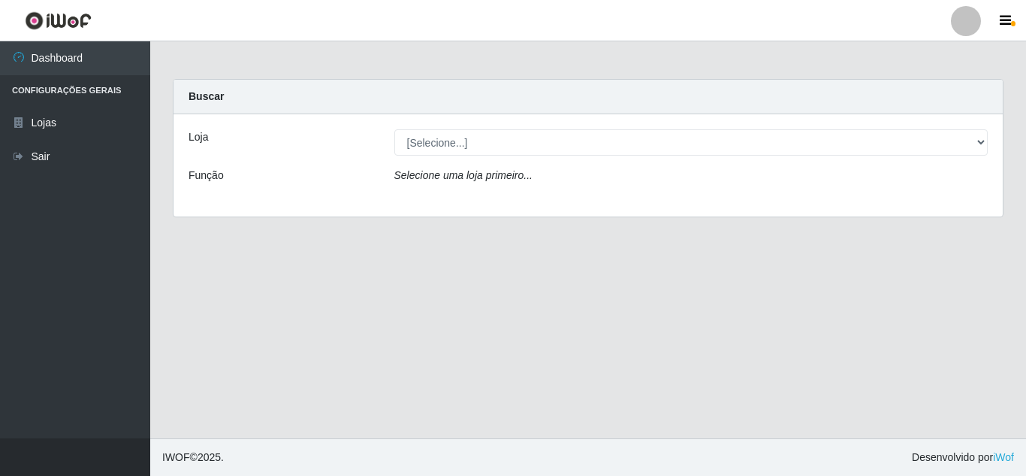
click at [515, 152] on div "Loja [Selecione...] Rede Compras Supermercados - LOJA 6 Função Selecione uma lo…" at bounding box center [588, 165] width 829 height 102
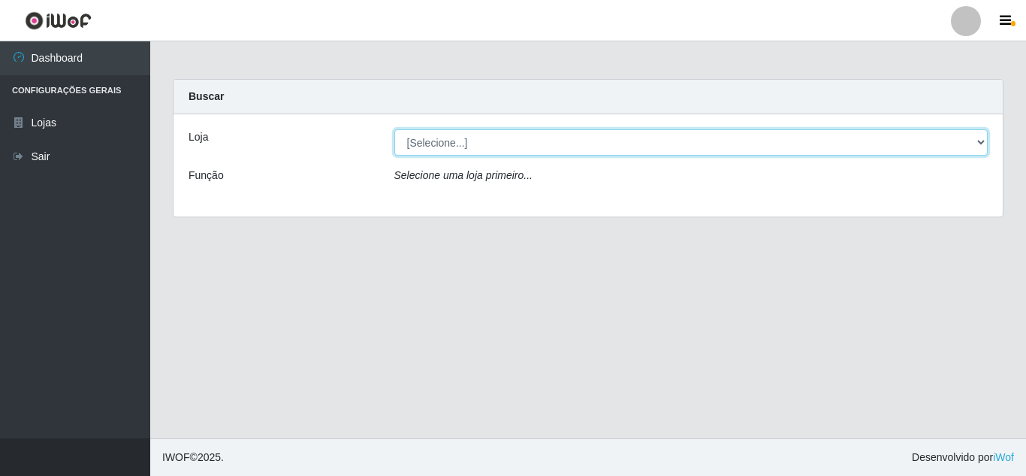
click at [515, 149] on select "[Selecione...] Rede Compras Supermercados - LOJA 6" at bounding box center [691, 142] width 594 height 26
select select "398"
click at [394, 129] on select "[Selecione...] Rede Compras Supermercados - LOJA 6" at bounding box center [691, 142] width 594 height 26
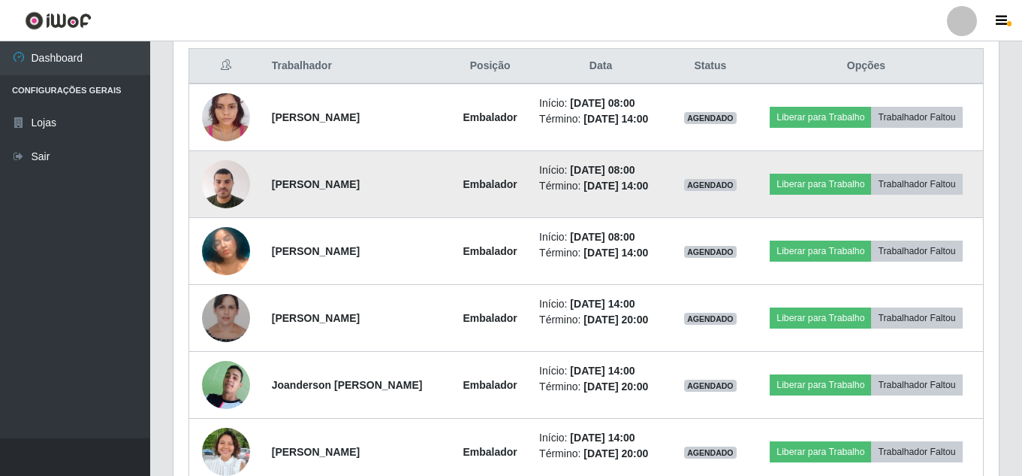
scroll to position [601, 0]
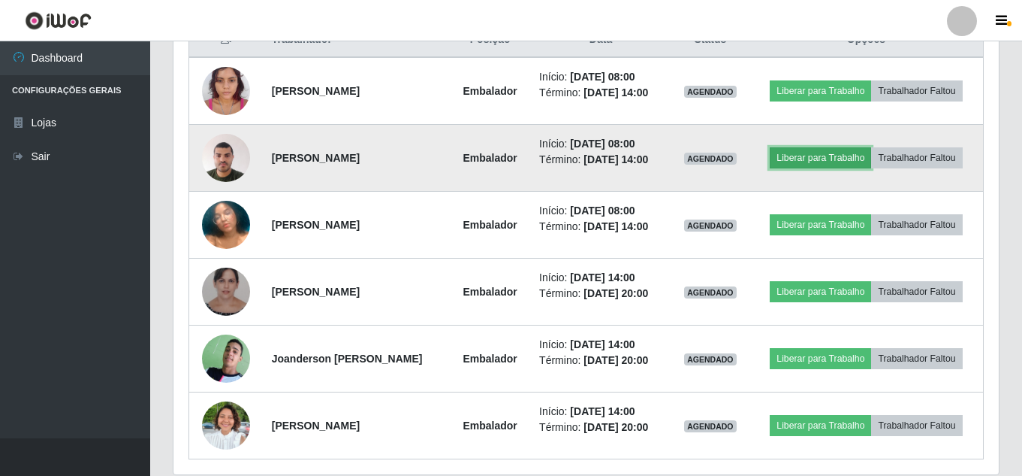
click at [820, 161] on button "Liberar para Trabalho" at bounding box center [820, 157] width 101 height 21
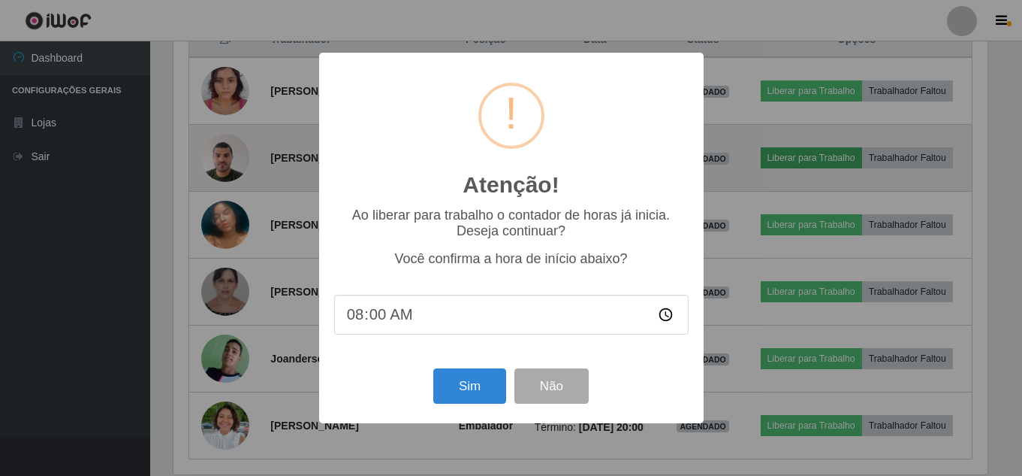
scroll to position [312, 818]
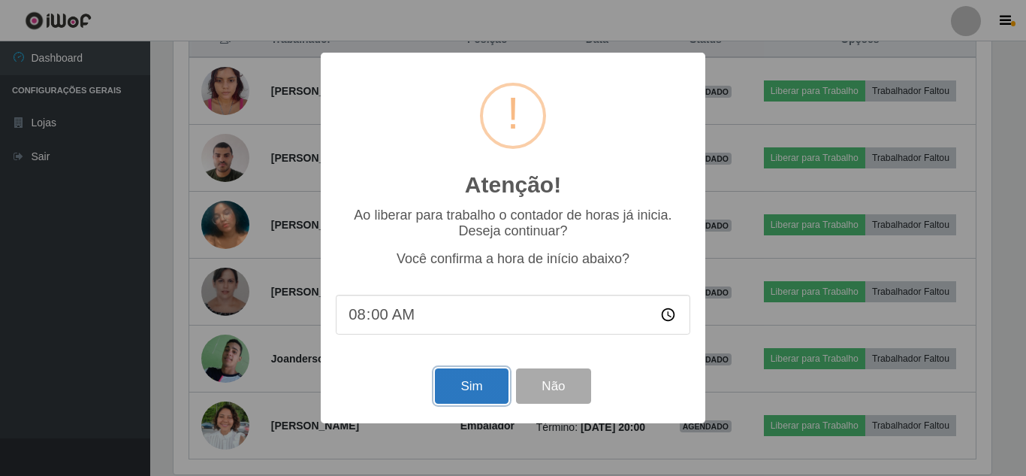
click at [466, 388] on button "Sim" at bounding box center [471, 385] width 73 height 35
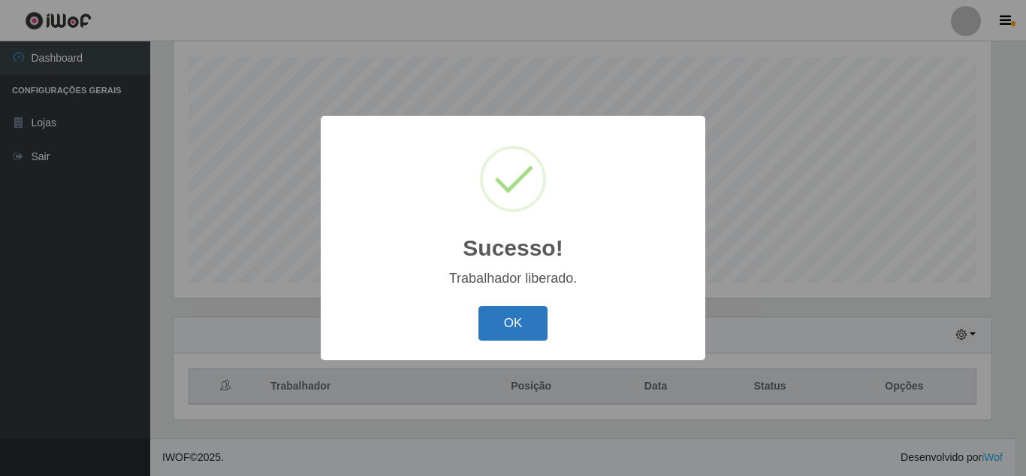
click at [522, 331] on button "OK" at bounding box center [514, 323] width 70 height 35
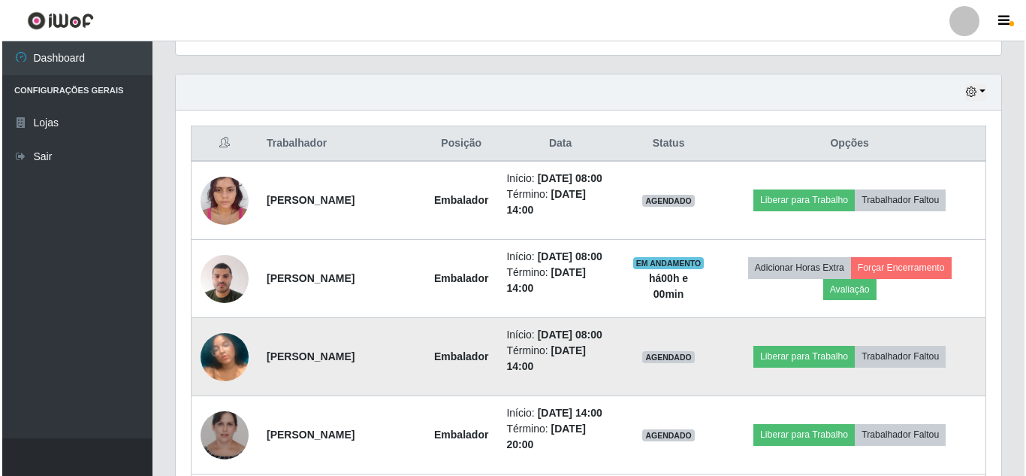
scroll to position [555, 0]
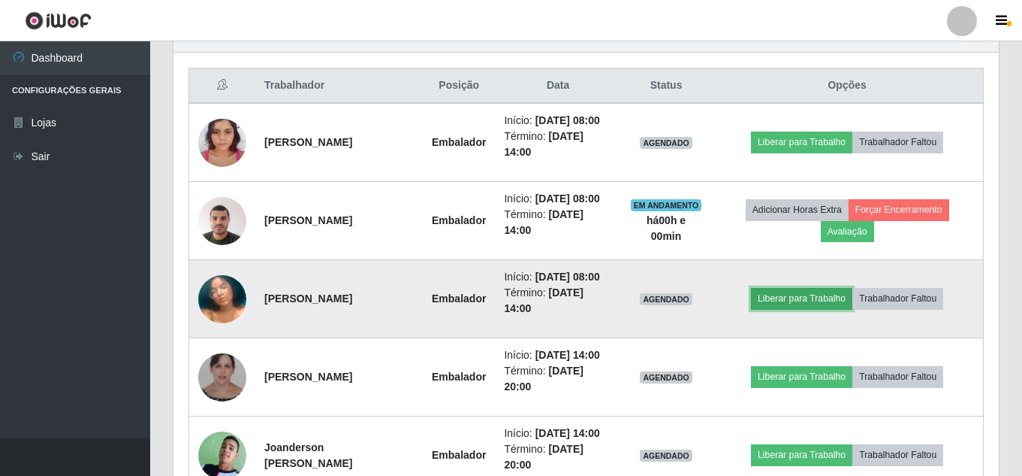
click at [801, 297] on button "Liberar para Trabalho" at bounding box center [801, 298] width 101 height 21
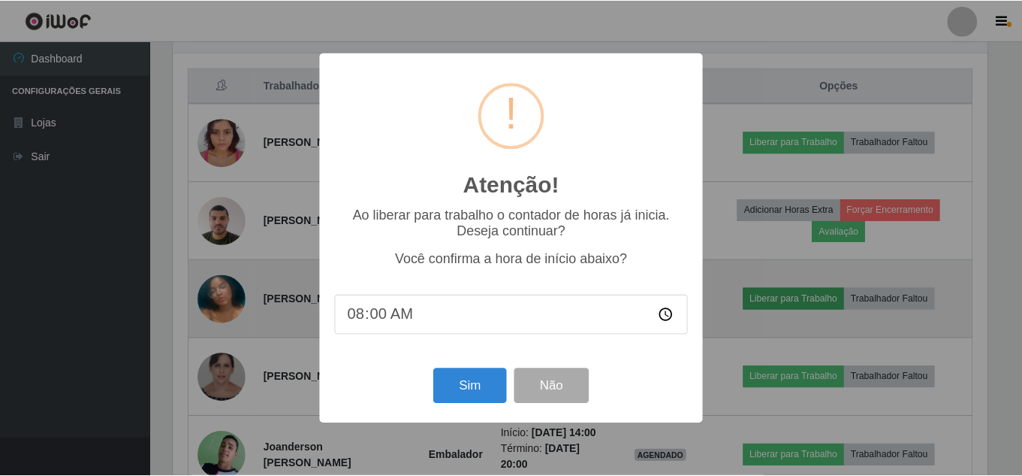
scroll to position [312, 818]
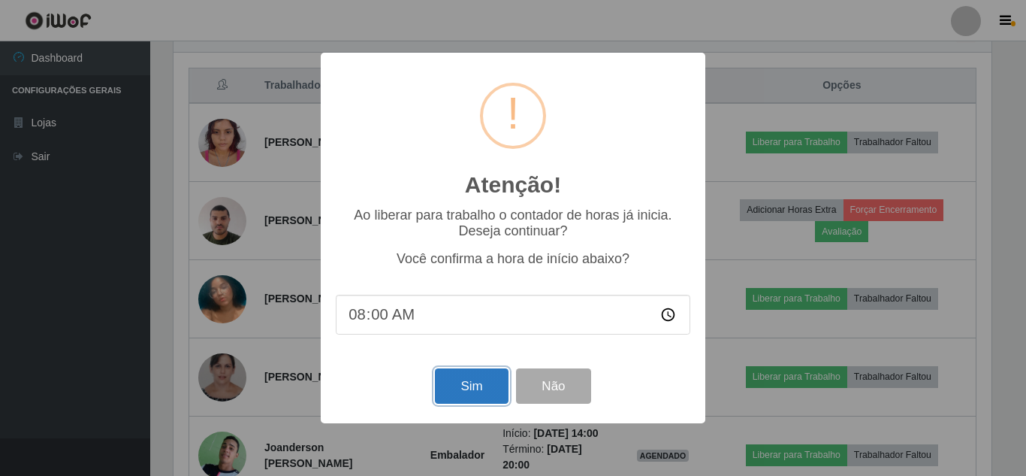
click at [476, 376] on button "Sim" at bounding box center [471, 385] width 73 height 35
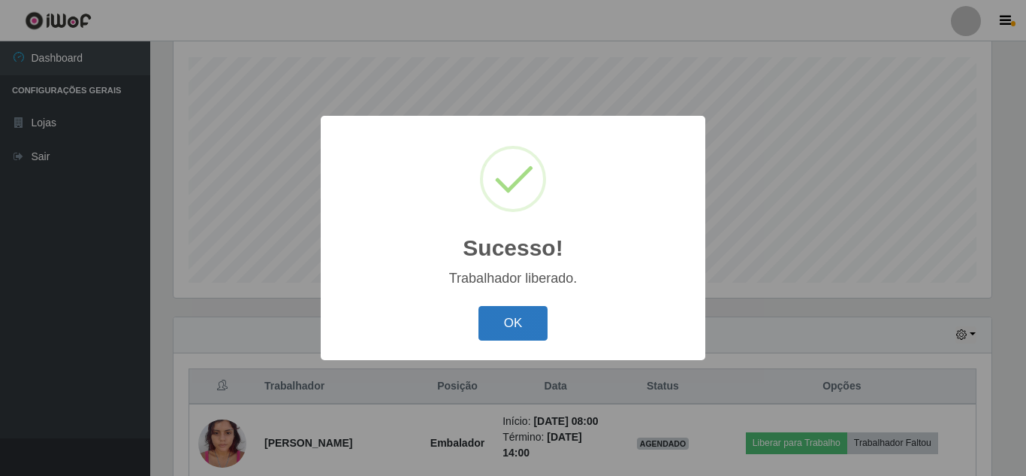
click at [514, 325] on button "OK" at bounding box center [514, 323] width 70 height 35
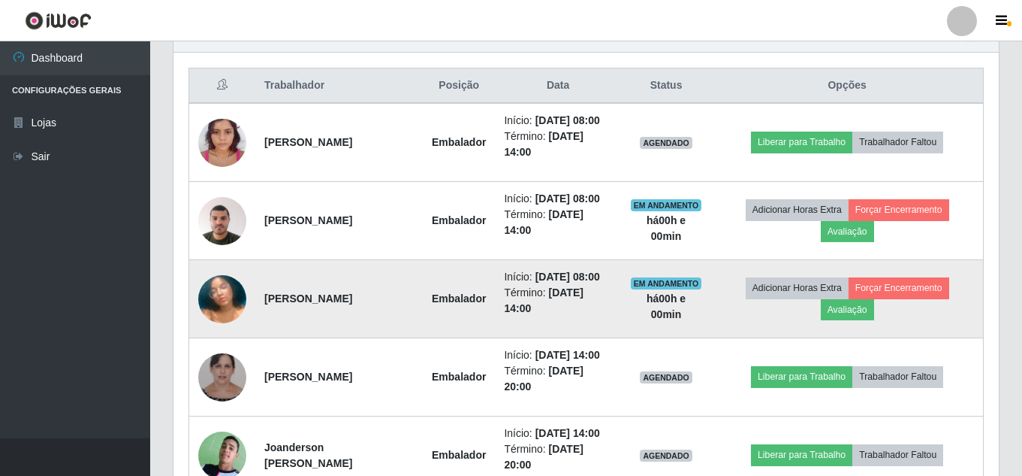
scroll to position [480, 0]
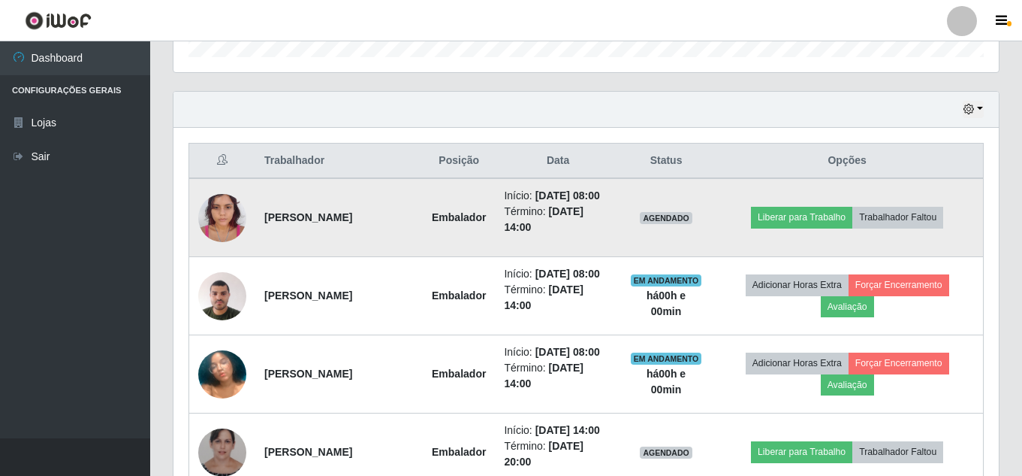
click at [219, 233] on img at bounding box center [222, 218] width 48 height 64
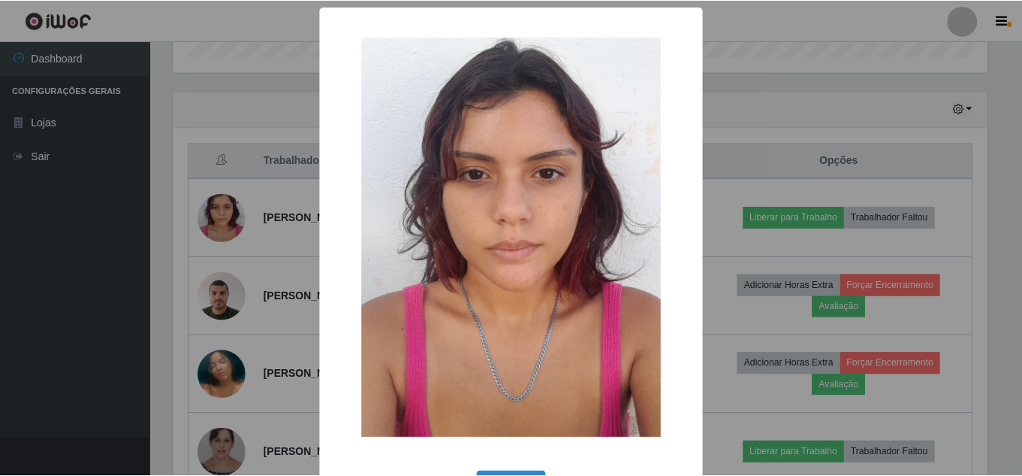
scroll to position [56, 0]
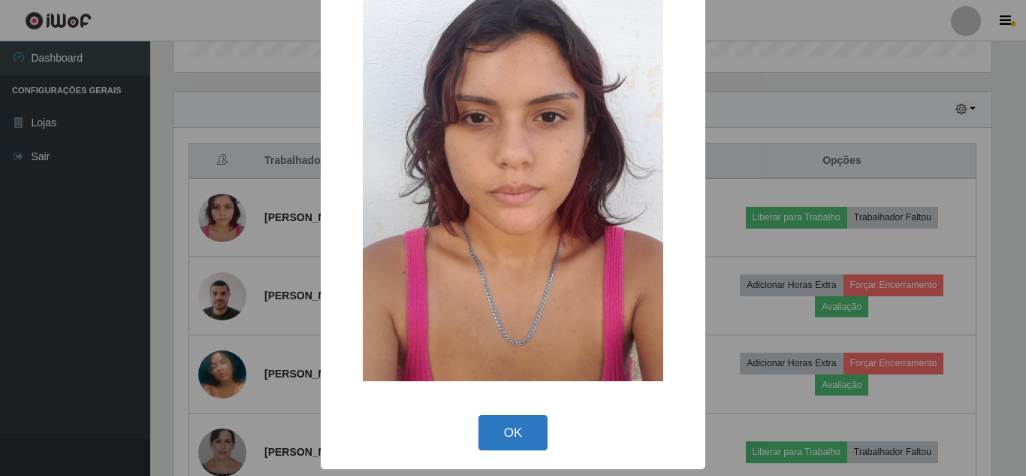
click at [509, 440] on button "OK" at bounding box center [514, 432] width 70 height 35
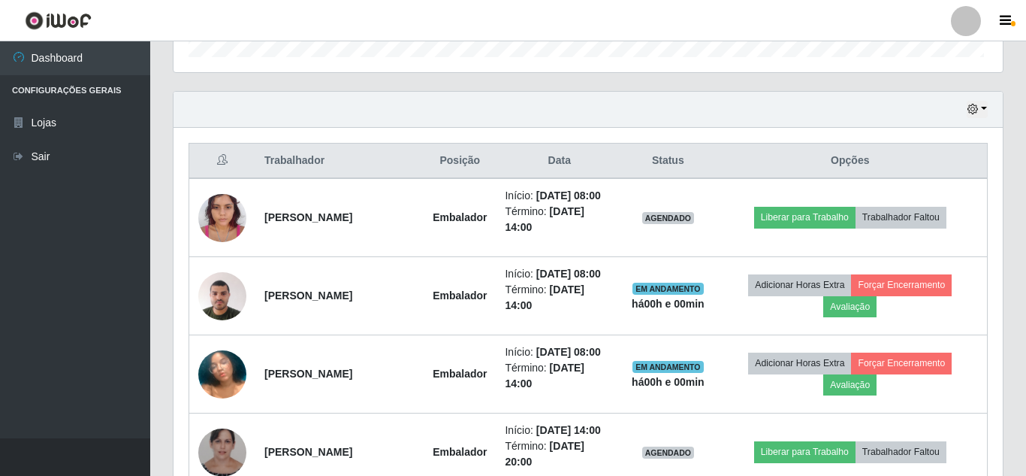
scroll to position [312, 826]
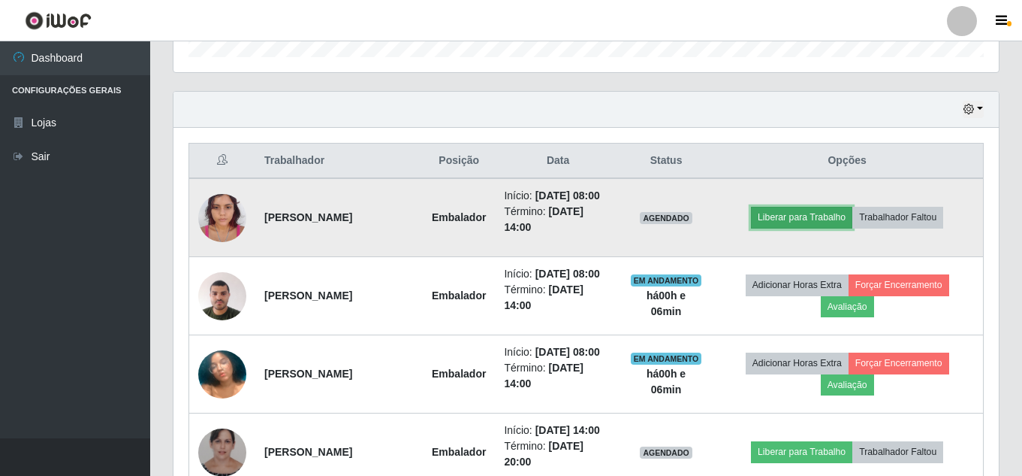
click at [801, 220] on button "Liberar para Trabalho" at bounding box center [801, 217] width 101 height 21
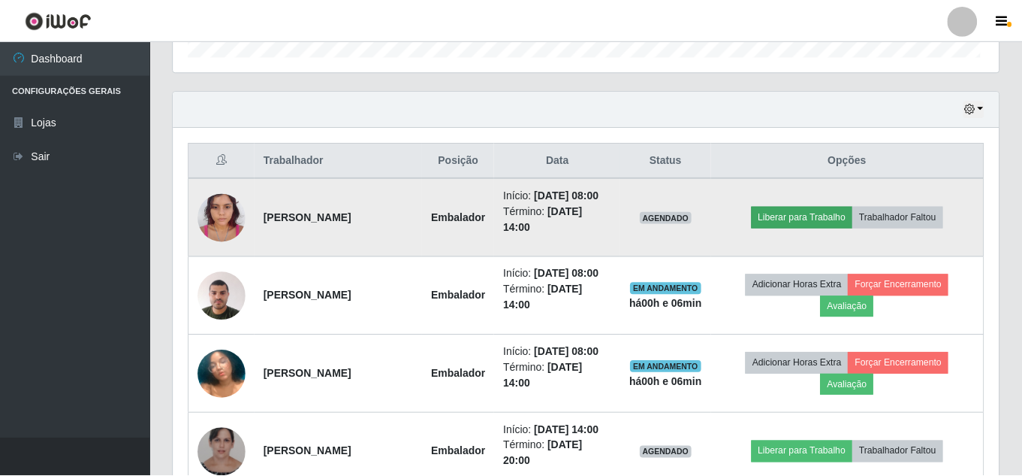
scroll to position [312, 818]
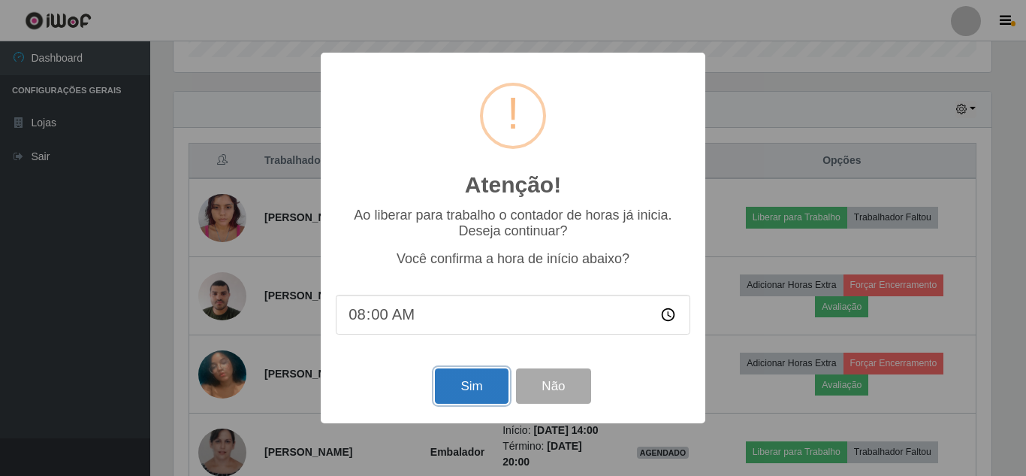
click at [471, 383] on button "Sim" at bounding box center [471, 385] width 73 height 35
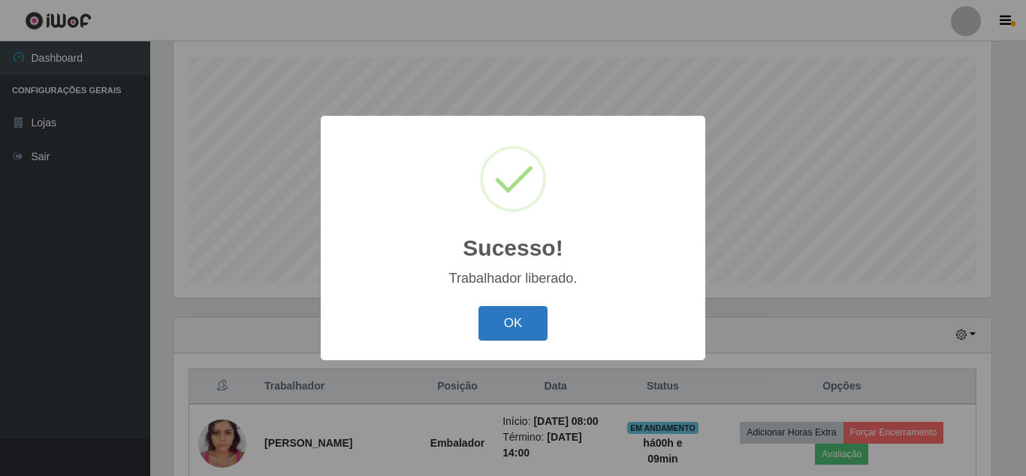
click at [521, 311] on button "OK" at bounding box center [514, 323] width 70 height 35
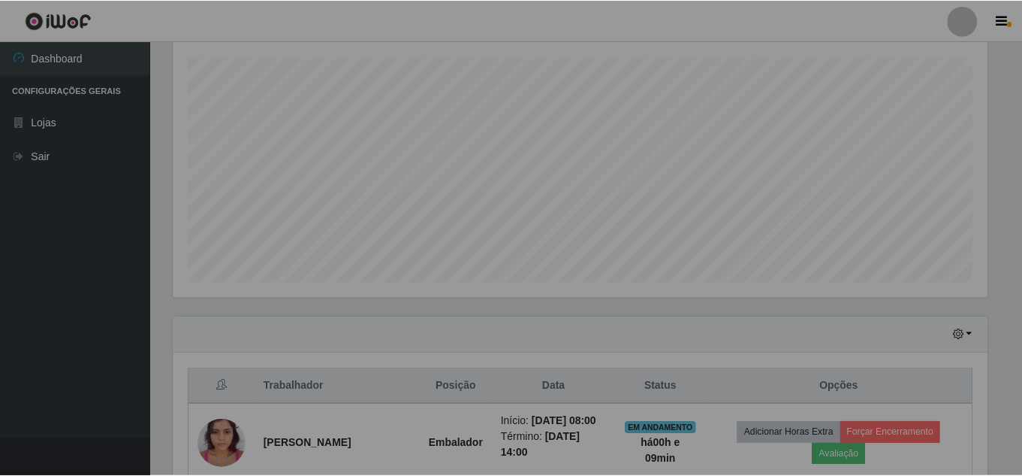
scroll to position [312, 826]
